Goal: Task Accomplishment & Management: Use online tool/utility

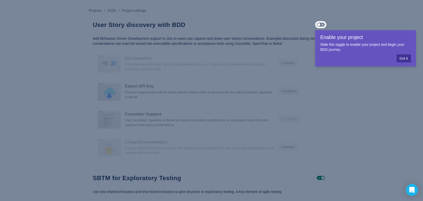
click at [407, 59] on span "Got it" at bounding box center [404, 58] width 8 height 8
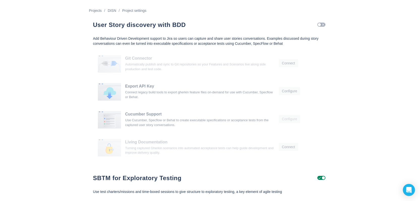
click at [322, 25] on span "Check" at bounding box center [323, 25] width 4 height 4
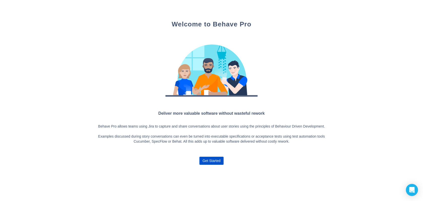
click at [195, 114] on h3 "Deliver more valuable software without wasteful rework" at bounding box center [212, 113] width 234 height 6
click at [213, 164] on span "Get Started" at bounding box center [212, 161] width 18 height 8
